Goal: Information Seeking & Learning: Learn about a topic

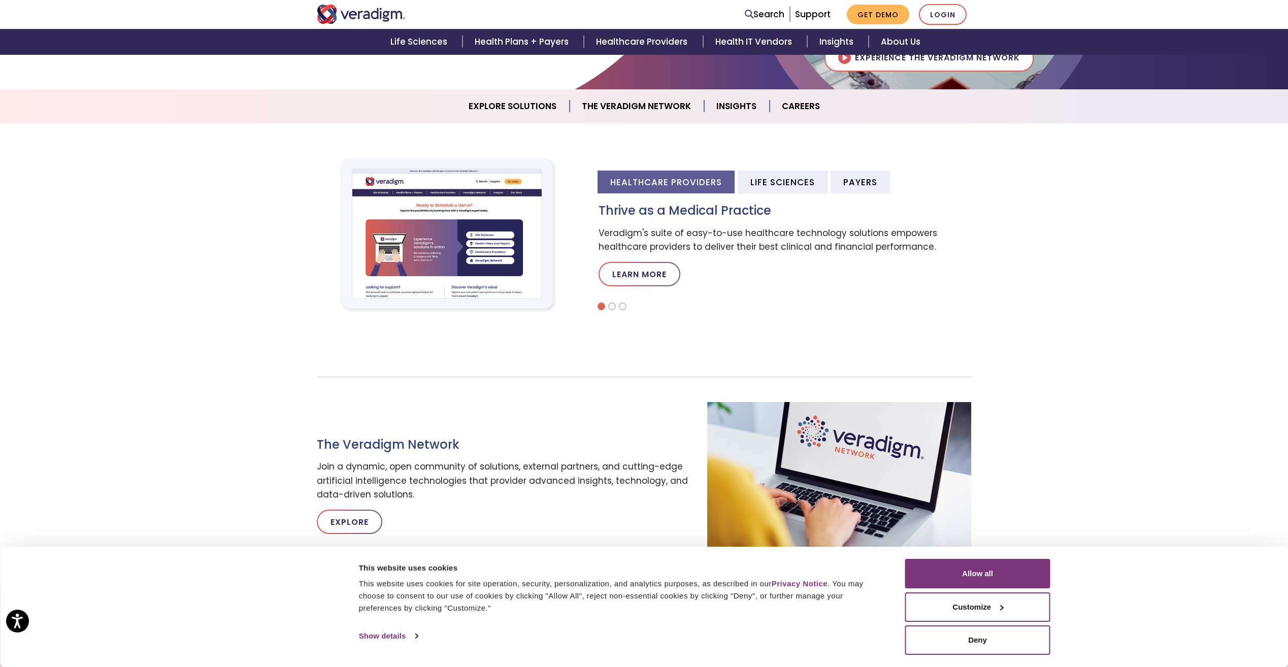
scroll to position [305, 0]
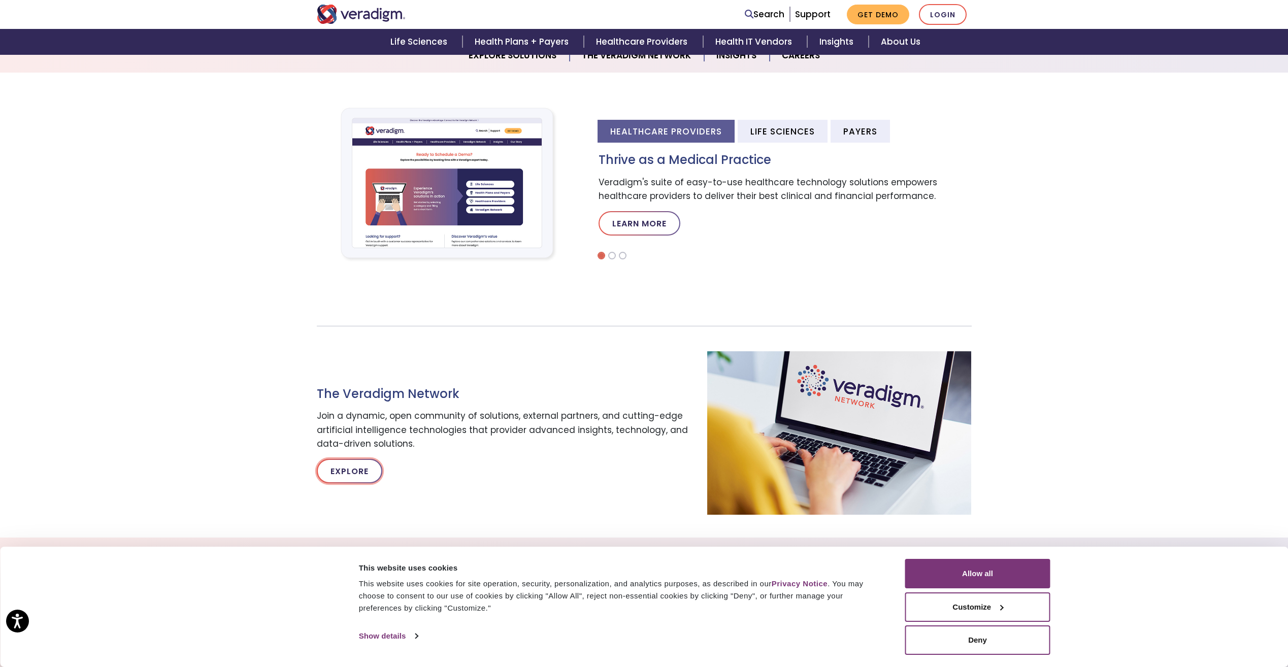
click at [356, 466] on link "Explore" at bounding box center [349, 471] width 65 height 24
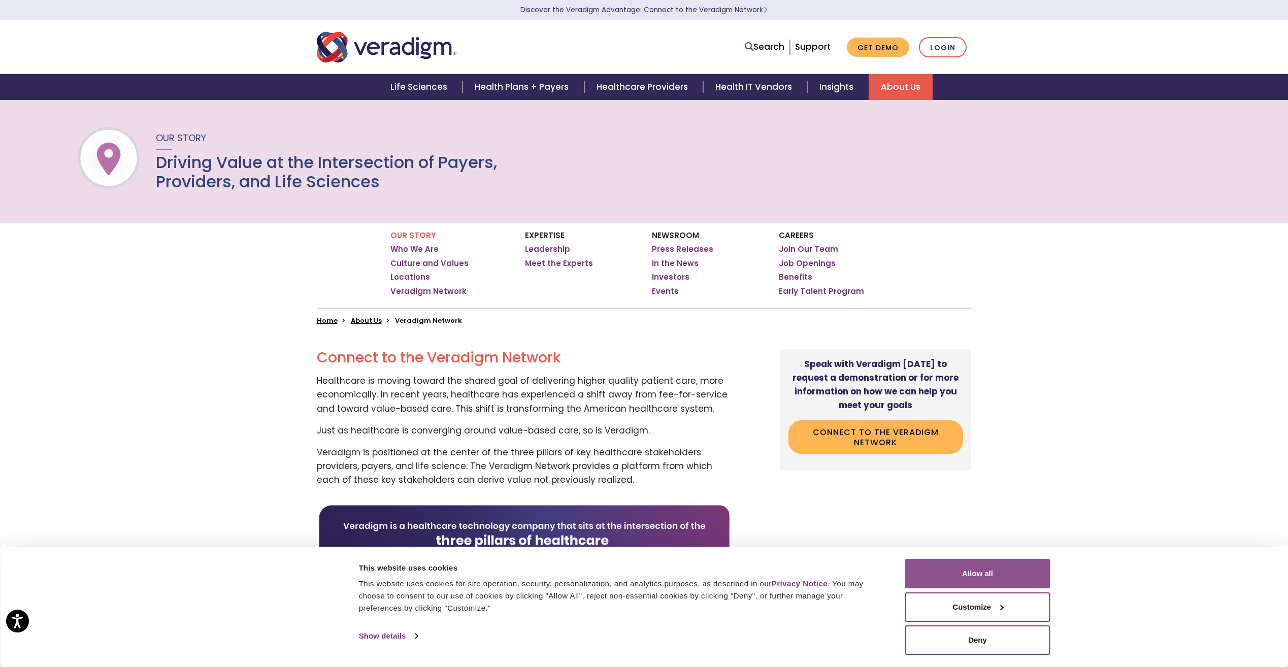
drag, startPoint x: 1010, startPoint y: 582, endPoint x: 1003, endPoint y: 581, distance: 6.8
click at [1009, 581] on button "Allow all" at bounding box center [977, 573] width 145 height 29
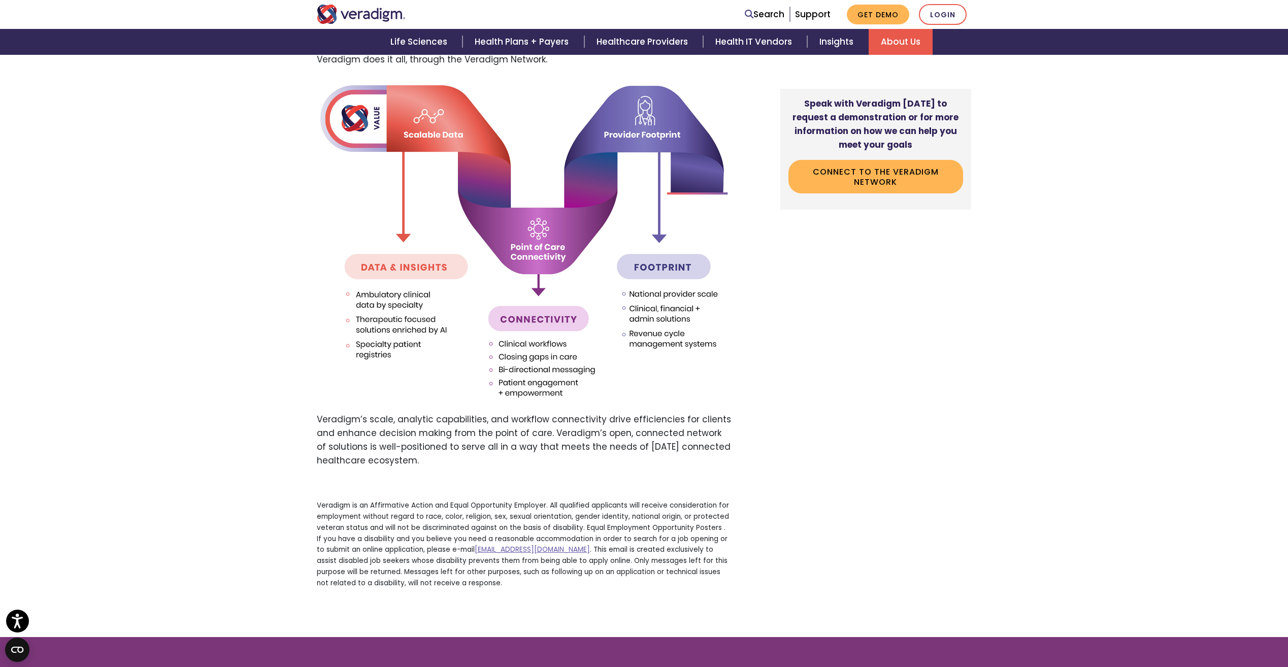
scroll to position [1370, 0]
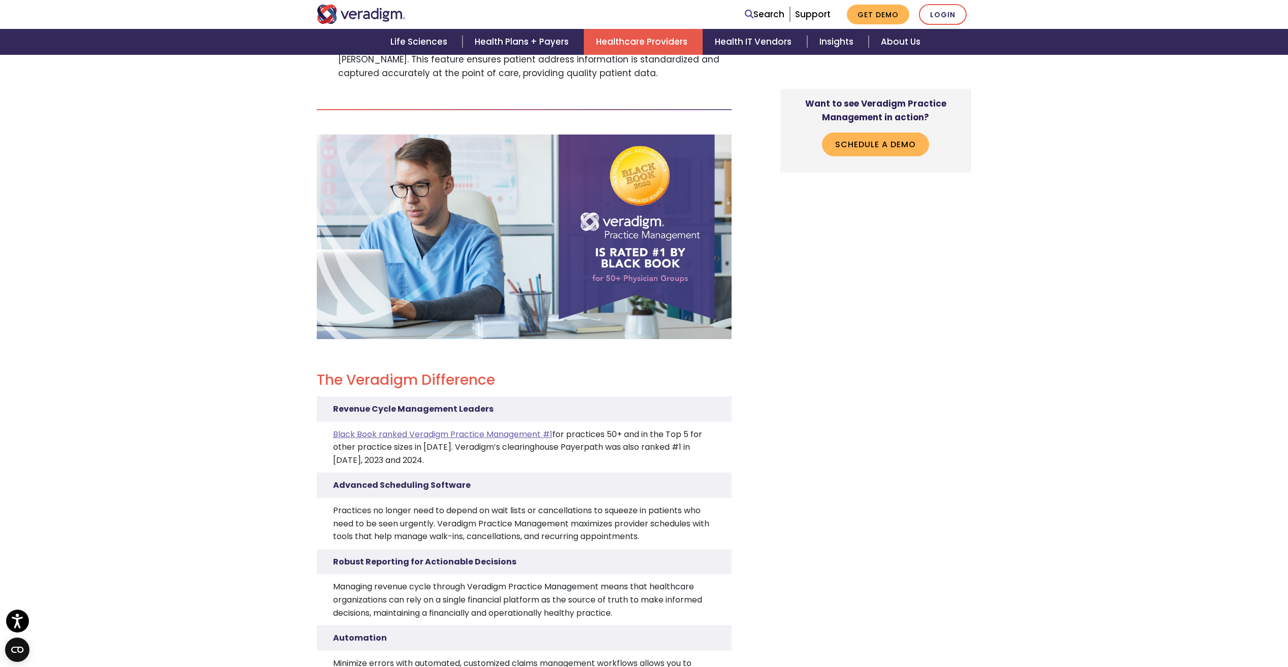
scroll to position [2386, 0]
